Goal: Information Seeking & Learning: Learn about a topic

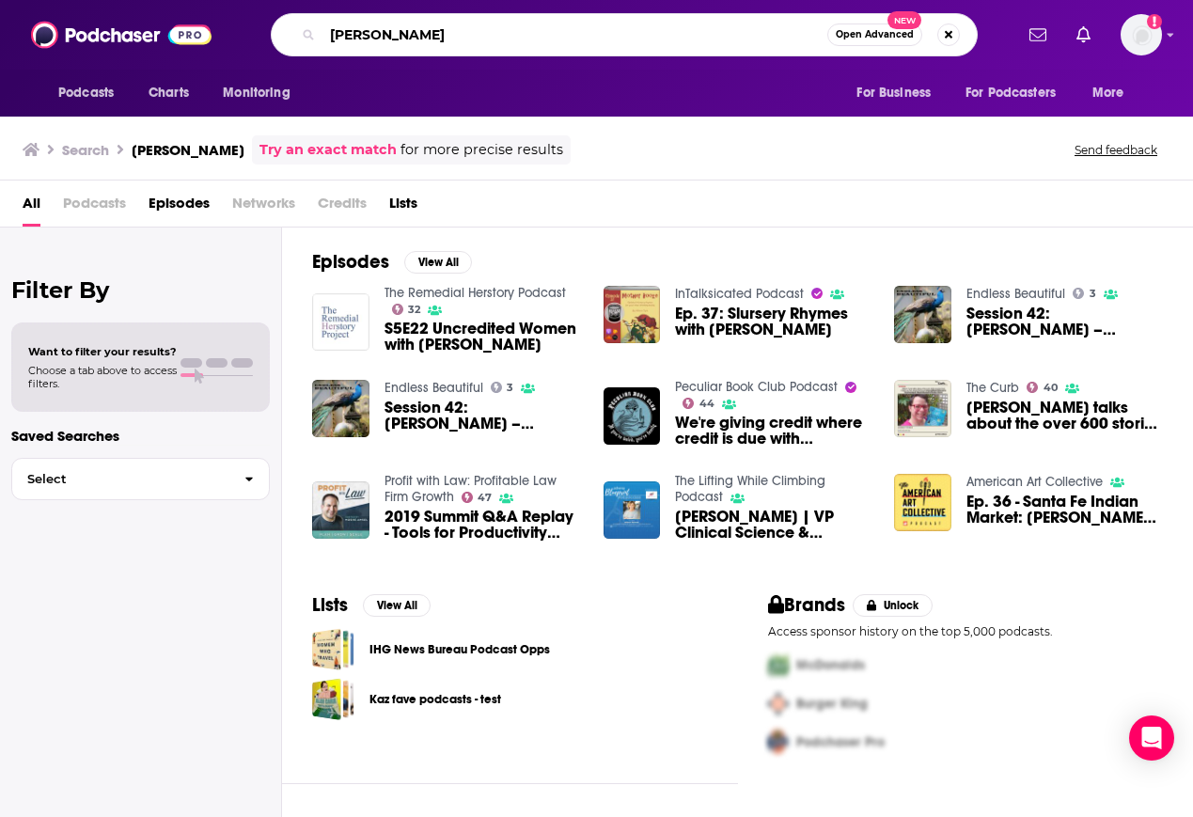
drag, startPoint x: 428, startPoint y: 41, endPoint x: 245, endPoint y: 18, distance: 183.9
click at [223, 10] on div "Podcasts Charts Monitoring Allison Tyra Open Advanced New For Business For Podc…" at bounding box center [596, 35] width 1193 height 70
paste input "The Fifth Column podcast"
type input "The Fifth Column podcast"
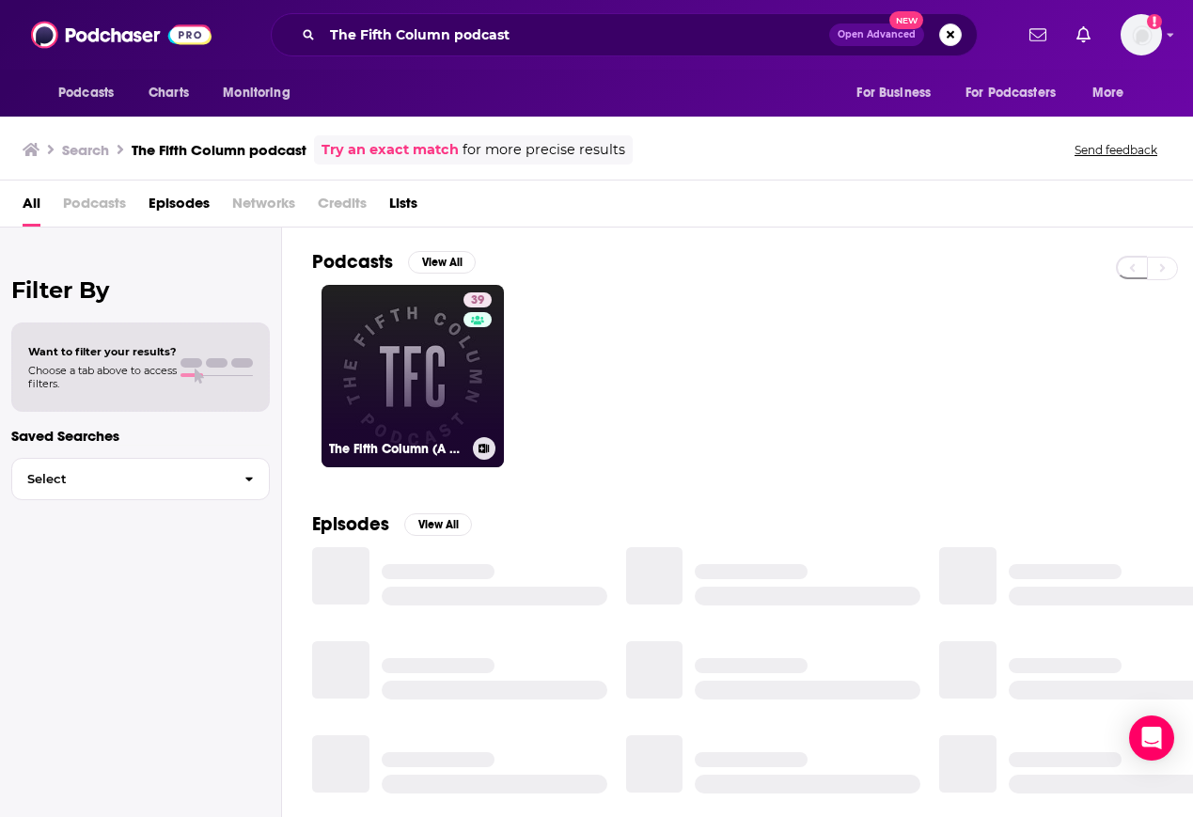
click at [408, 365] on link "39 The Fifth Column (A Podcast)" at bounding box center [413, 376] width 182 height 182
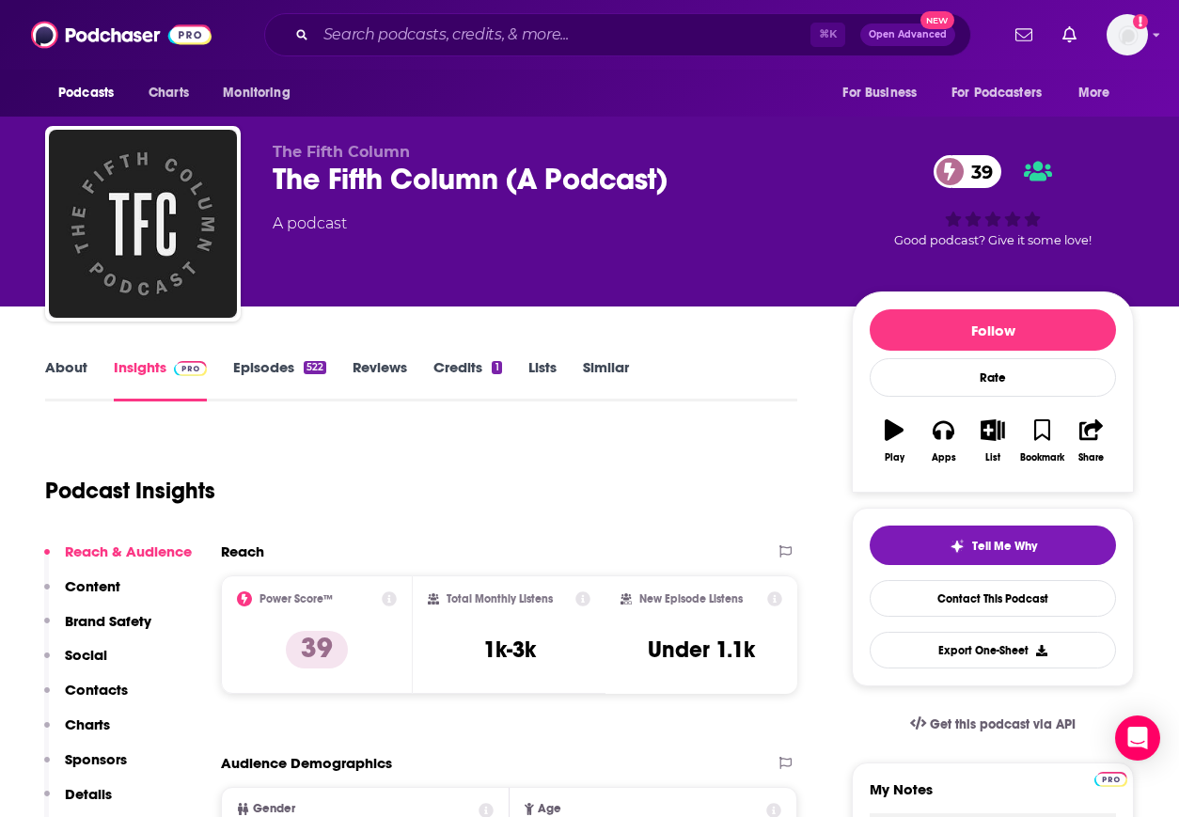
click at [68, 369] on link "About" at bounding box center [66, 379] width 42 height 43
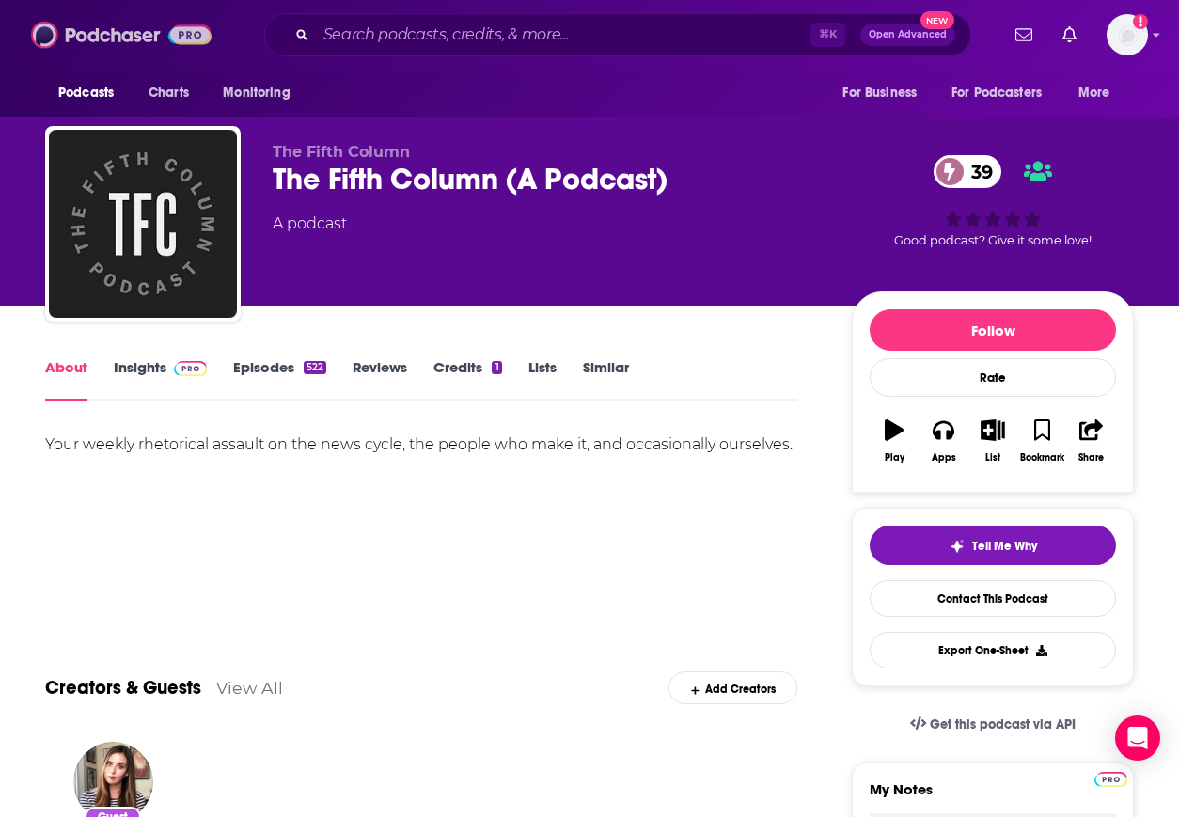
click at [141, 41] on img at bounding box center [121, 35] width 181 height 36
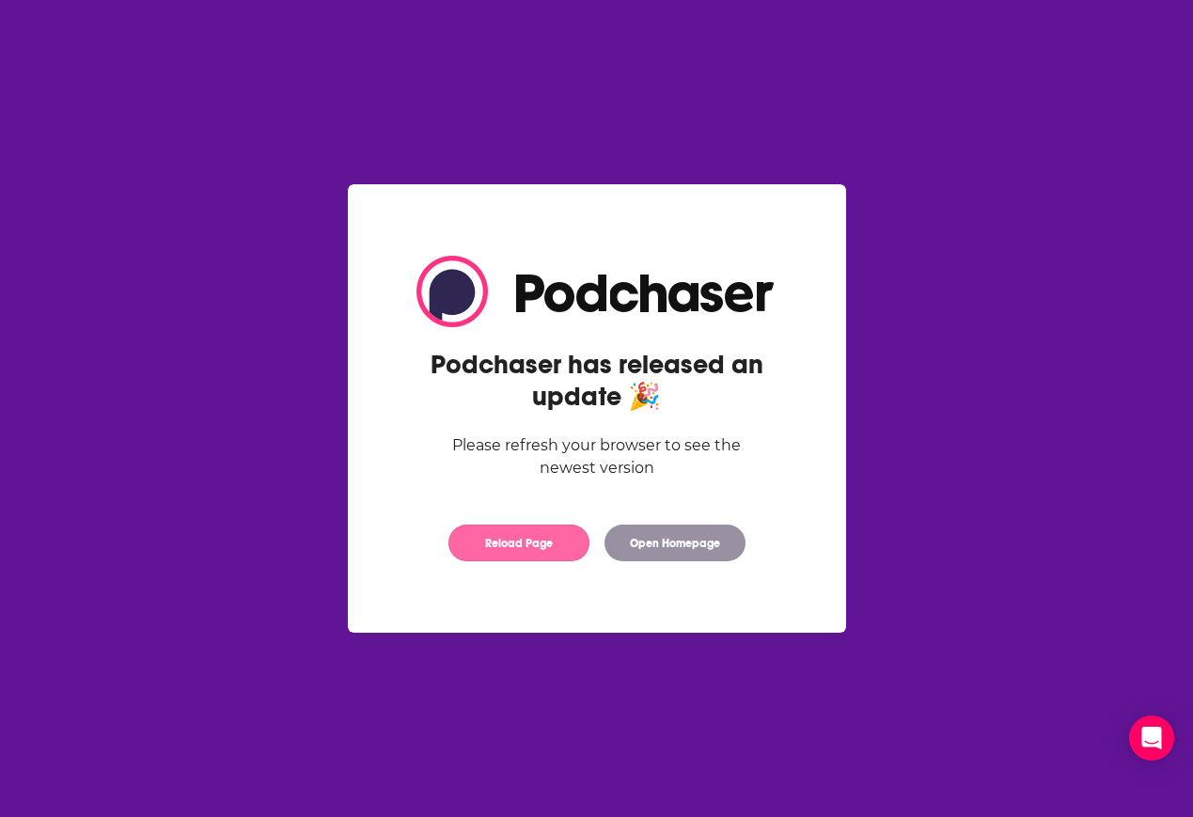
click at [525, 545] on button "Reload Page" at bounding box center [519, 543] width 141 height 37
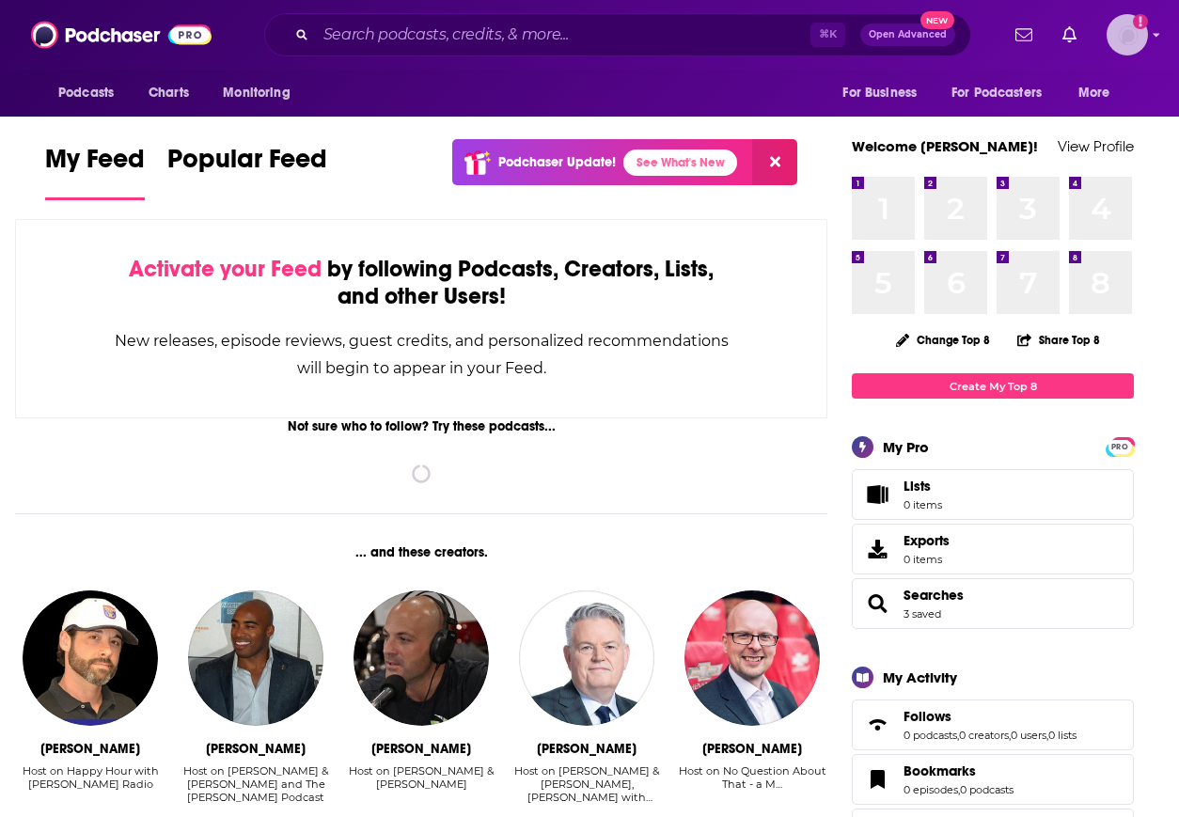
click at [1127, 37] on img "Logged in as ebolden" at bounding box center [1127, 34] width 41 height 41
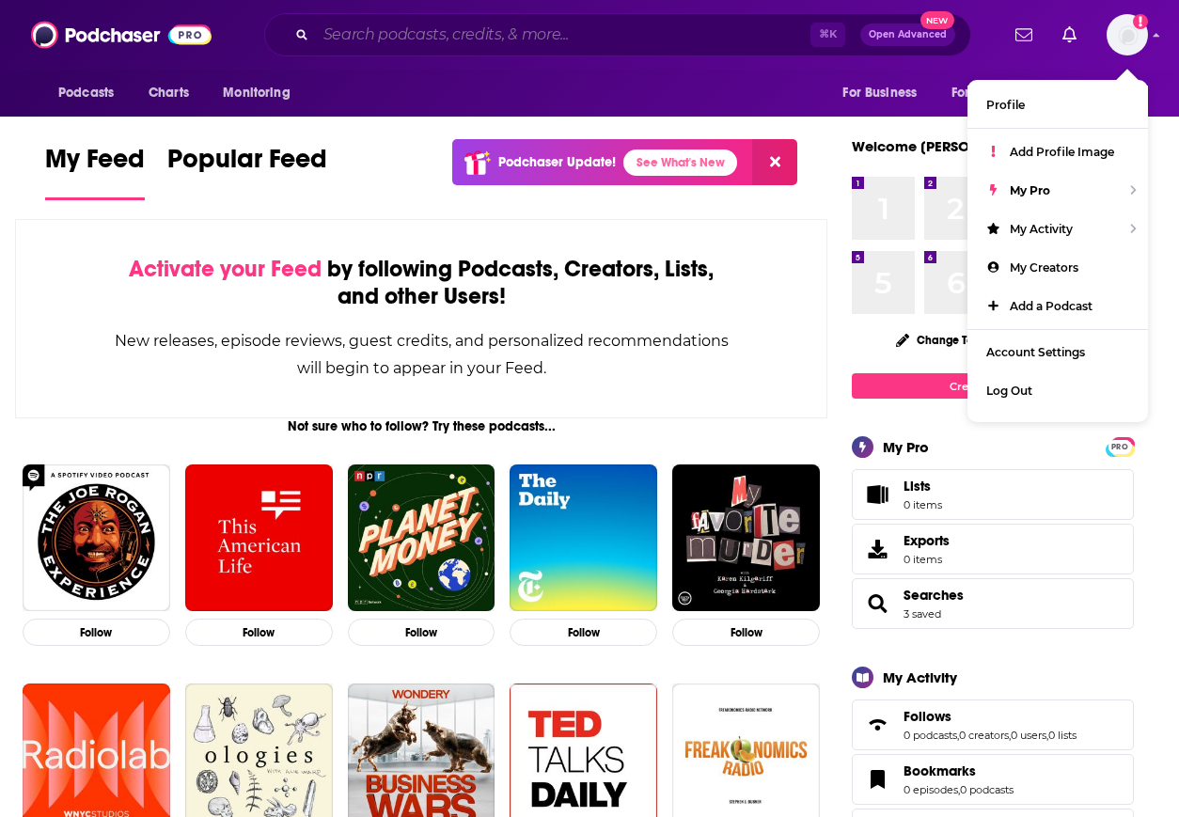
click at [547, 40] on input "Search podcasts, credits, & more..." at bounding box center [563, 35] width 495 height 30
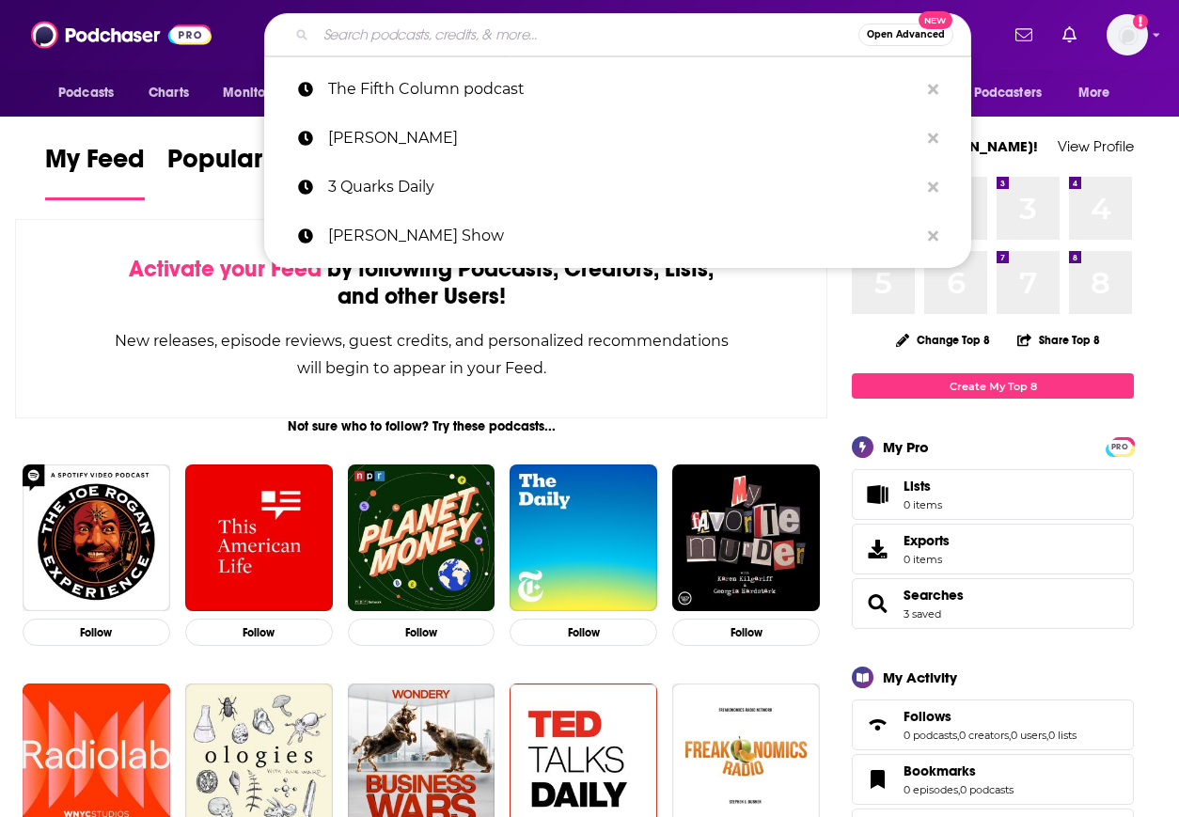
paste input "OnlineBookClub"
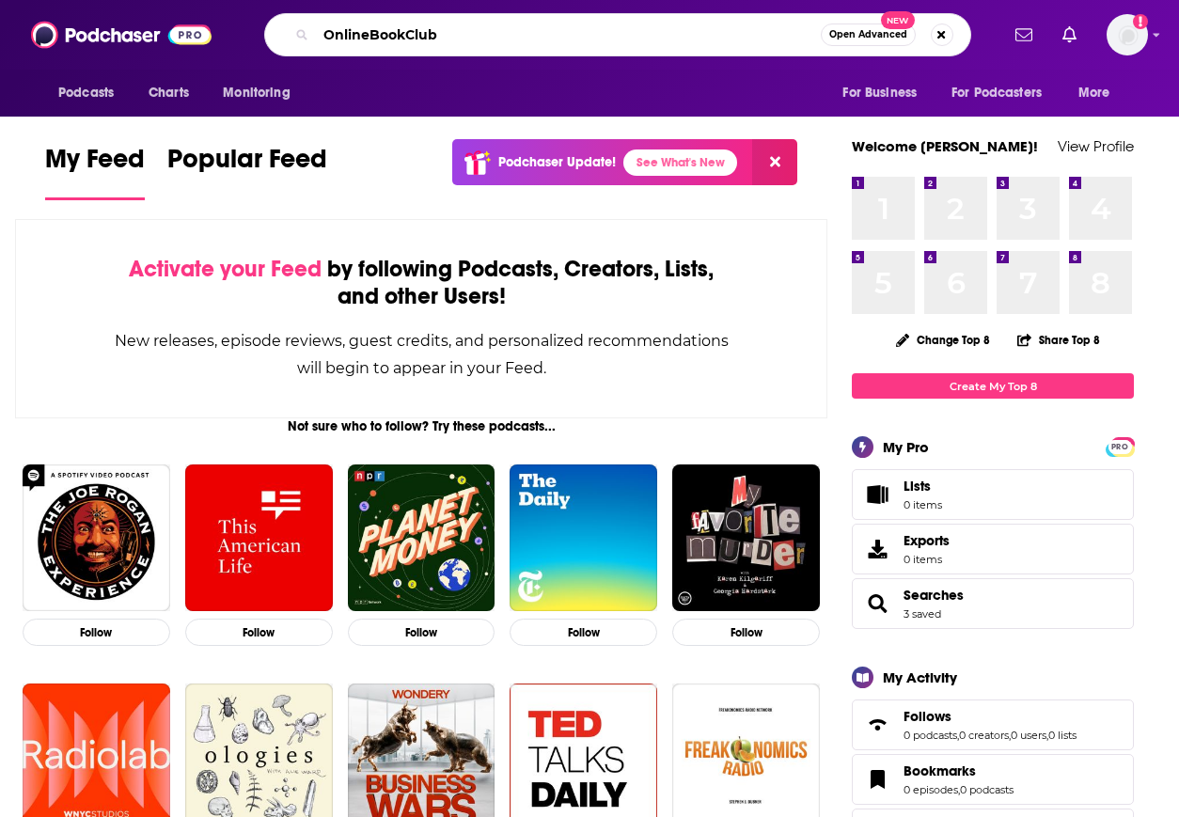
type input "OnlineBookClub"
